Goal: Task Accomplishment & Management: Use online tool/utility

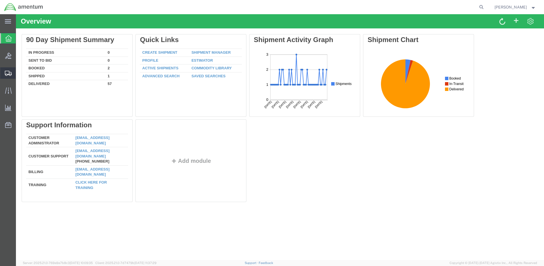
click at [0, 0] on span "Create Shipment" at bounding box center [0, 0] width 0 height 0
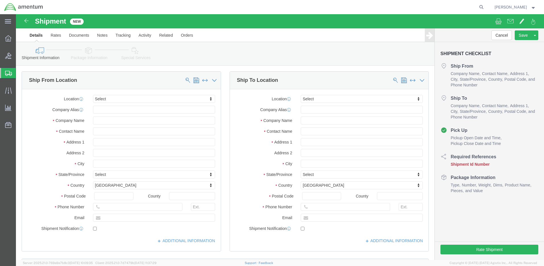
select select
click body "Shipment New Details Rates Documents Notes Tracking Activity Related Orders Can…"
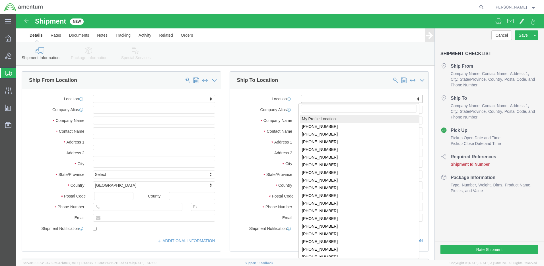
select select "MYPROFILE"
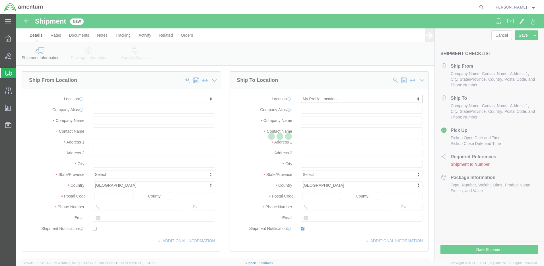
type input "[STREET_ADDRESS]"
type input "98433"
type input "[PHONE_NUMBER]"
type input "[PERSON_NAME][EMAIL_ADDRESS][DOMAIN_NAME]"
checkbox input "true"
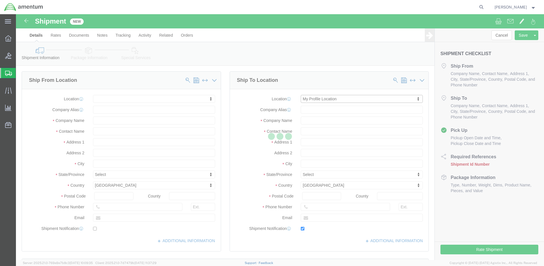
type input "Amentum Services, Inc."
type input "[PERSON_NAME]"
type input "Joint Base [PERSON_NAME]"
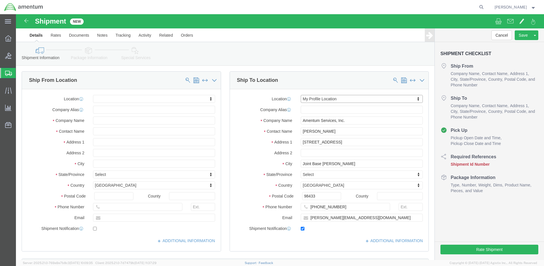
select select "WA"
click input "text"
type input "[PERSON_NAME]"
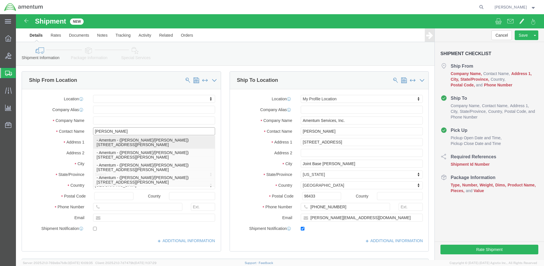
click p "- Amentum - ([PERSON_NAME]/[PERSON_NAME]) [STREET_ADDRESS][PERSON_NAME]"
select select
type input "[STREET_ADDRESS]"
type input "Hangar 9630,"
type input "80913"
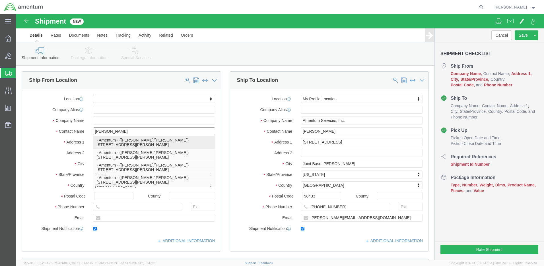
type input "[PHONE_NUMBER]"
type input "[PERSON_NAME][EMAIL_ADDRESS][DOMAIN_NAME]"
checkbox input "true"
type input "Amentum"
type input "[PERSON_NAME]/[PERSON_NAME]"
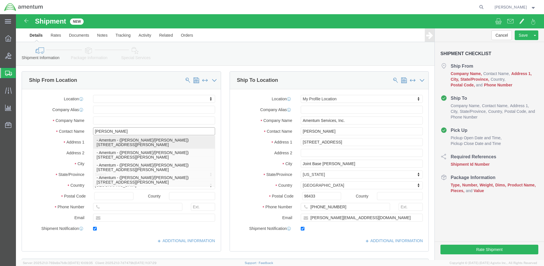
type input "[GEOGRAPHIC_DATA][PERSON_NAME]"
select select "CO"
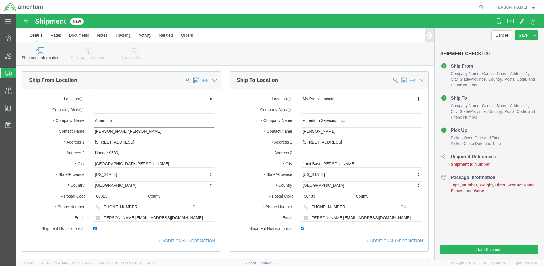
type input "[PERSON_NAME]/[PERSON_NAME]"
click input "text"
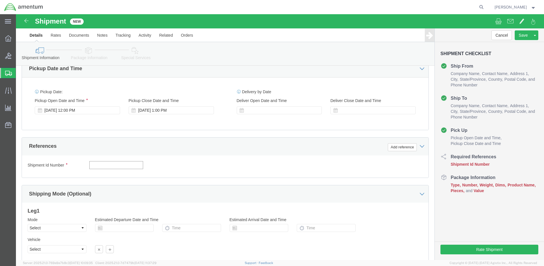
click input "text"
paste input "4999.R.2521.AW.AM.0F.YWKM.00"
type input "4999.R.2521.AW.AM.0F.YWKM.00"
click button "Continue"
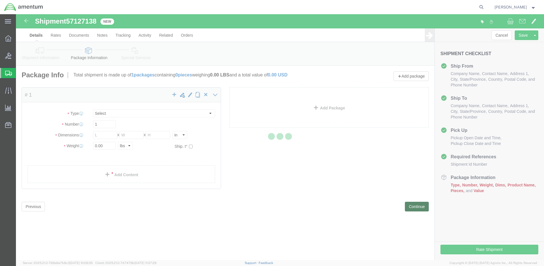
select select "CBOX"
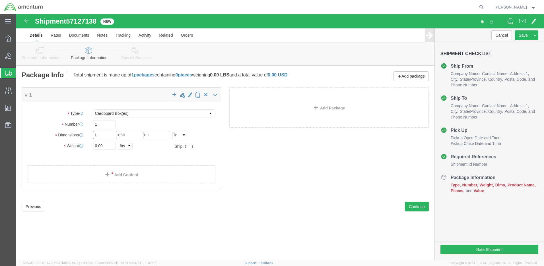
click input "text"
type input "36"
type input "26"
type input "19"
drag, startPoint x: 90, startPoint y: 132, endPoint x: 77, endPoint y: 131, distance: 13.7
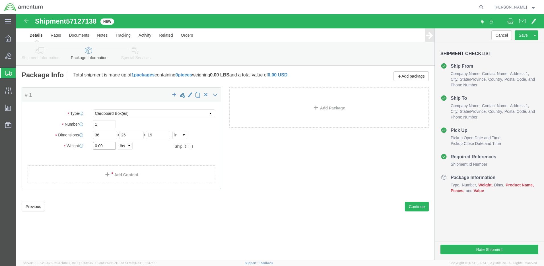
click div "0.00 Select kgs lbs"
type input "57"
click link "Add Content"
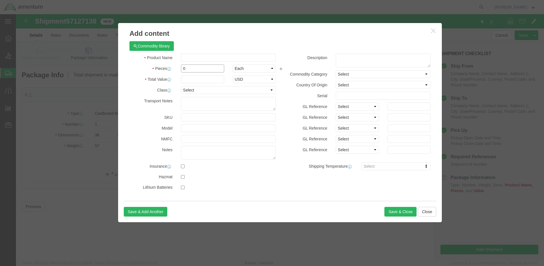
drag, startPoint x: 173, startPoint y: 54, endPoint x: 159, endPoint y: 54, distance: 13.9
click div "Pieces 0 Select Bag Barrels 100Board Feet Bottle Box Blister Pack Carats Can Ca…"
type input "1"
click input "text"
type input "1000"
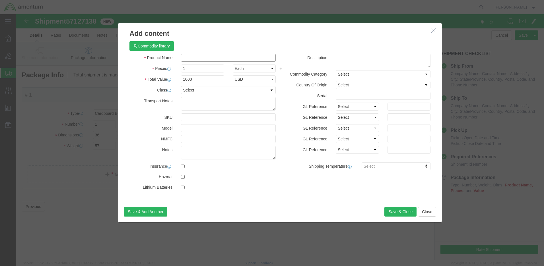
click input "text"
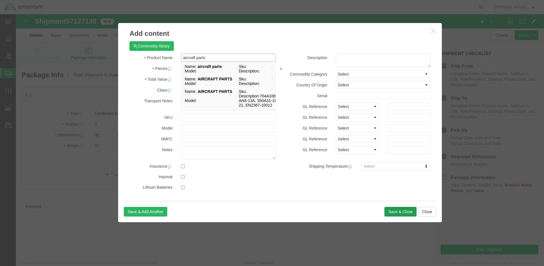
type input "aircraft parts"
click button "Save & Close"
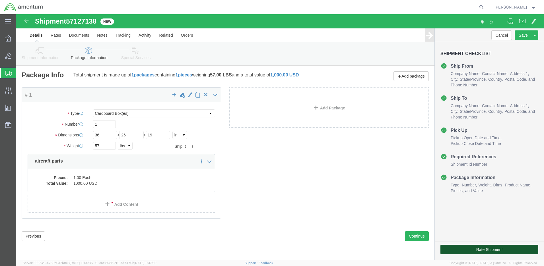
click button "Rate Shipment"
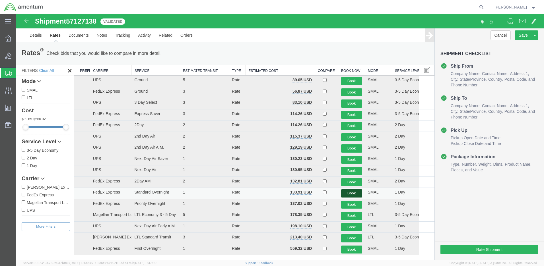
click at [347, 193] on button "Book" at bounding box center [351, 194] width 21 height 8
